Goal: Obtain resource: Download file/media

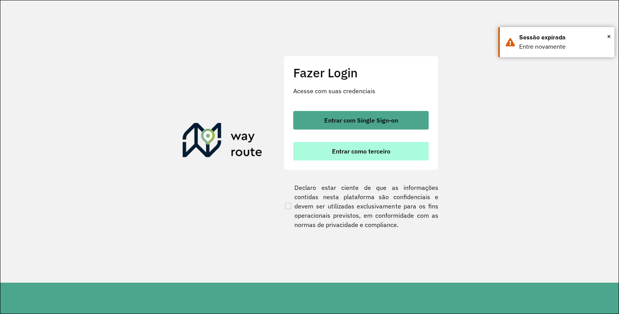
click at [354, 154] on span "Entrar como terceiro" at bounding box center [361, 151] width 58 height 6
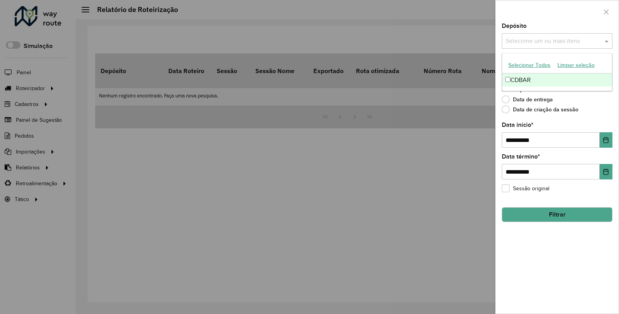
click at [516, 37] on input "text" at bounding box center [552, 41] width 99 height 9
click at [529, 83] on div "CDBAR" at bounding box center [557, 79] width 110 height 13
click at [546, 281] on div "**********" at bounding box center [556, 168] width 123 height 290
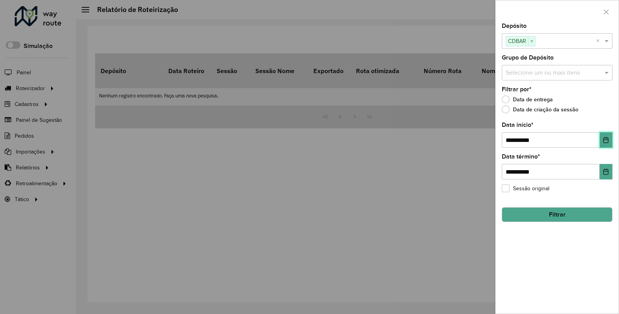
click at [606, 141] on icon "Choose Date" at bounding box center [605, 140] width 6 height 6
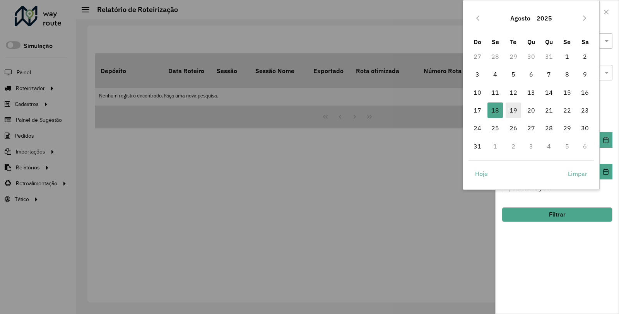
click at [515, 113] on span "19" at bounding box center [512, 109] width 15 height 15
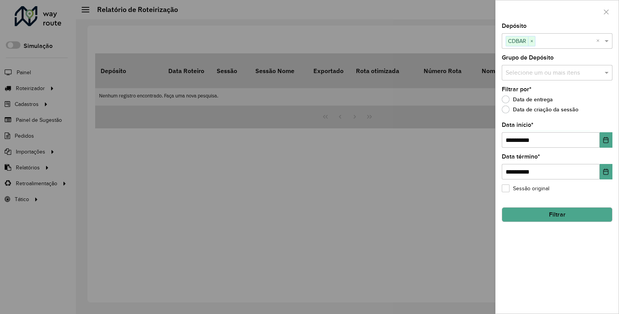
click at [565, 213] on button "Filtrar" at bounding box center [556, 214] width 111 height 15
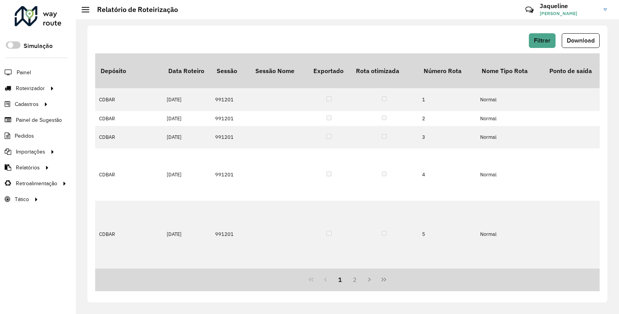
click at [592, 38] on span "Download" at bounding box center [580, 40] width 28 height 7
